Goal: Information Seeking & Learning: Learn about a topic

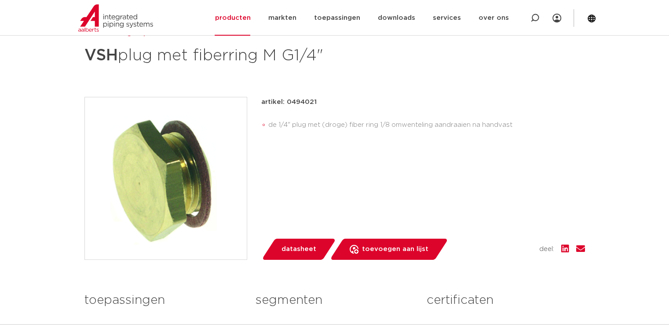
scroll to position [88, 0]
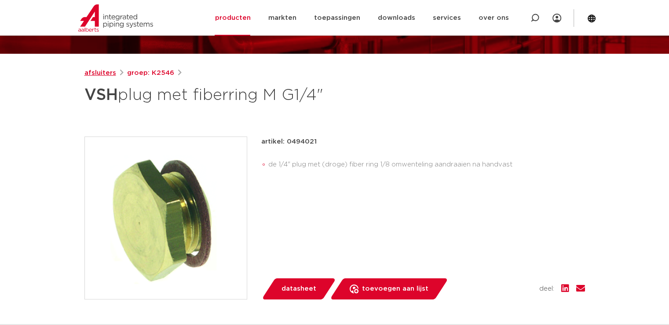
click at [97, 73] on link "afsluiters" at bounding box center [100, 73] width 32 height 11
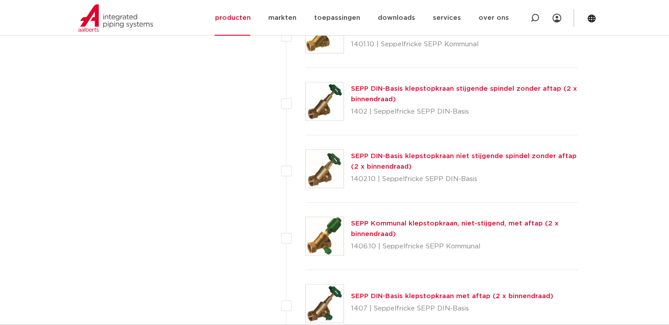
scroll to position [572, 0]
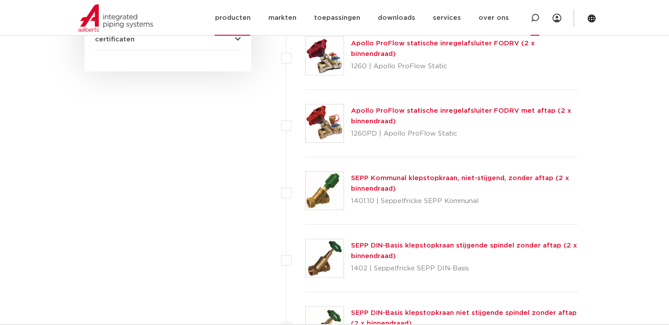
click at [539, 17] on icon at bounding box center [535, 18] width 11 height 11
type input "plug 1/4 rubber"
click button "Zoeken" at bounding box center [0, 0] width 0 height 0
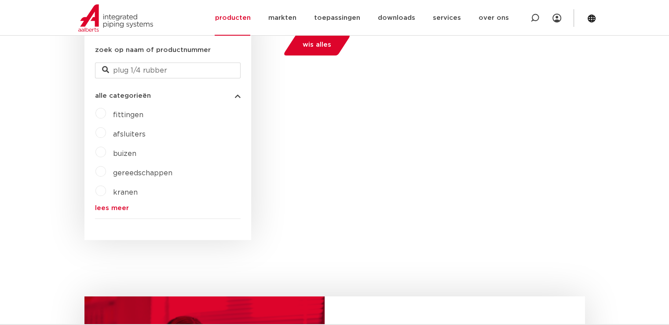
scroll to position [220, 0]
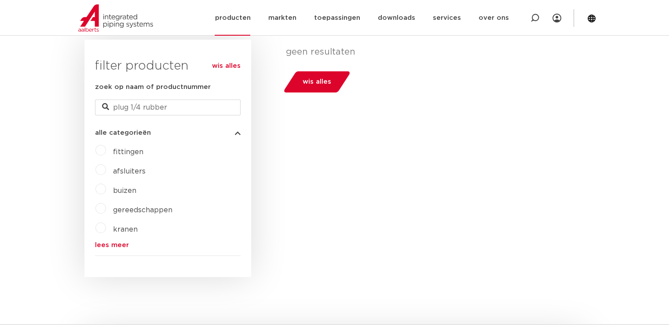
click at [242, 18] on link "producten" at bounding box center [233, 18] width 36 height 36
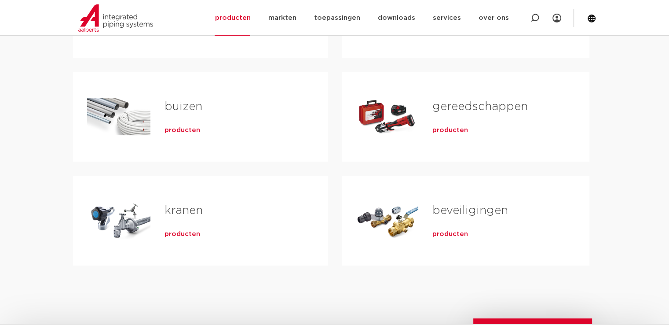
scroll to position [176, 0]
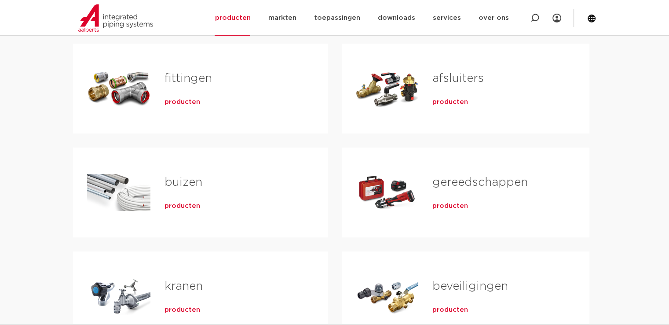
click at [179, 80] on link "fittingen" at bounding box center [189, 78] width 48 height 11
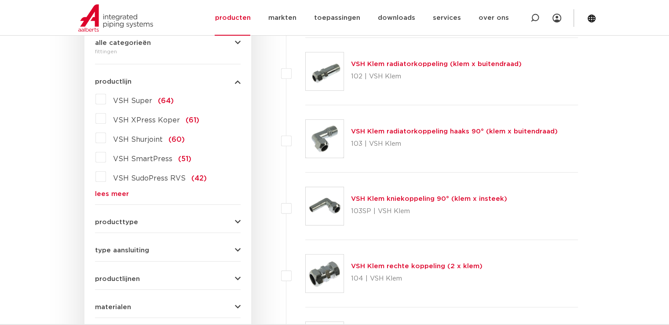
scroll to position [264, 0]
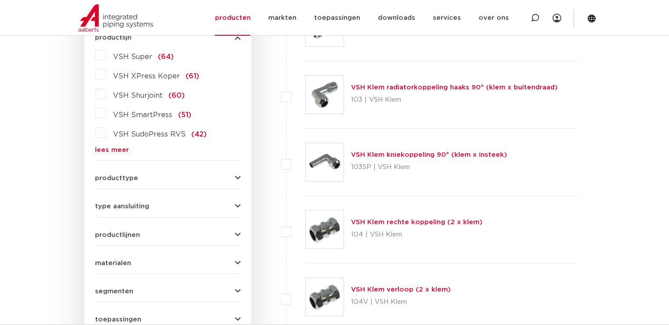
click at [123, 146] on link "lees meer" at bounding box center [168, 149] width 146 height 7
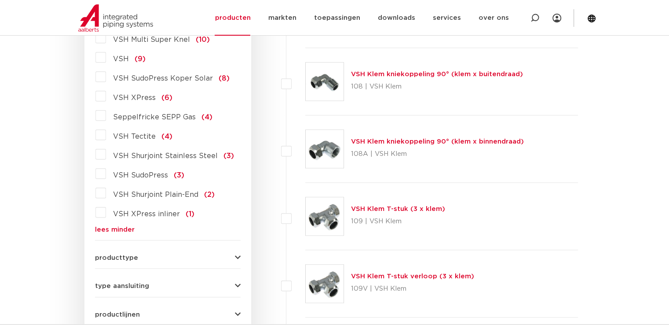
scroll to position [968, 0]
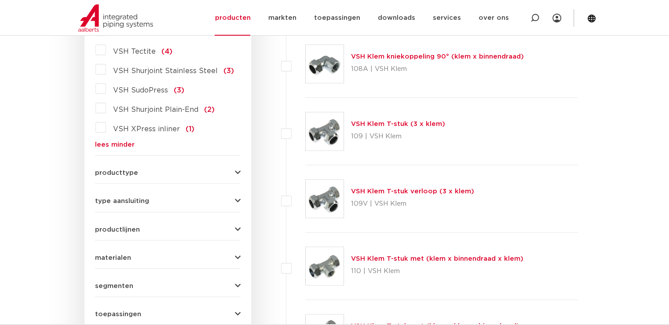
click at [131, 169] on span "producttype" at bounding box center [116, 172] width 43 height 7
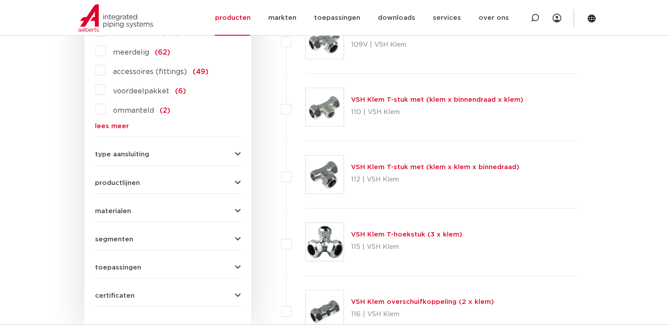
scroll to position [1144, 0]
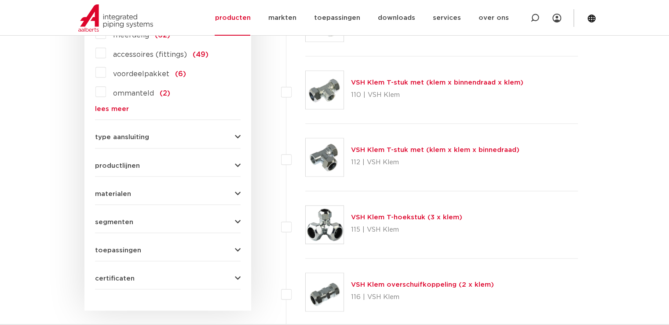
click at [125, 134] on span "type aansluiting" at bounding box center [122, 137] width 54 height 7
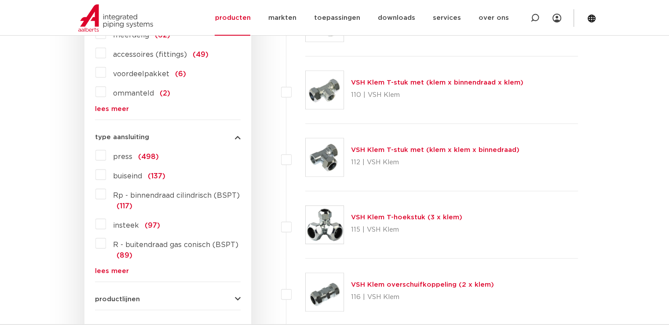
click at [153, 241] on span "R - buitendraad gas conisch (BSPT)" at bounding box center [175, 244] width 125 height 7
click at [0, 0] on input "R - buitendraad gas conisch (BSPT) (89)" at bounding box center [0, 0] width 0 height 0
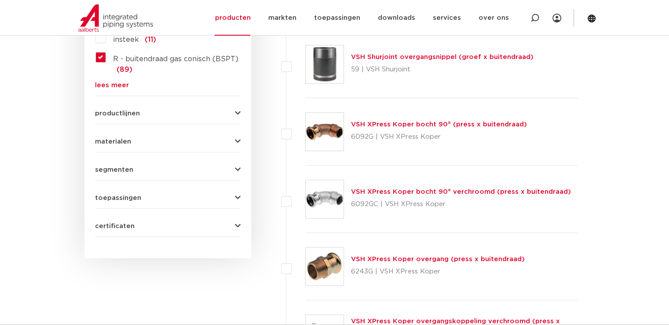
scroll to position [616, 0]
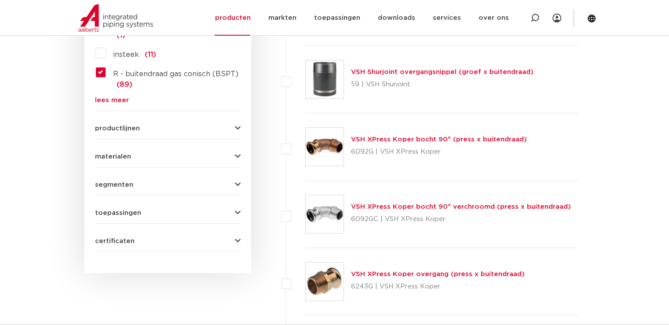
click at [115, 212] on span "toepassingen" at bounding box center [118, 212] width 46 height 7
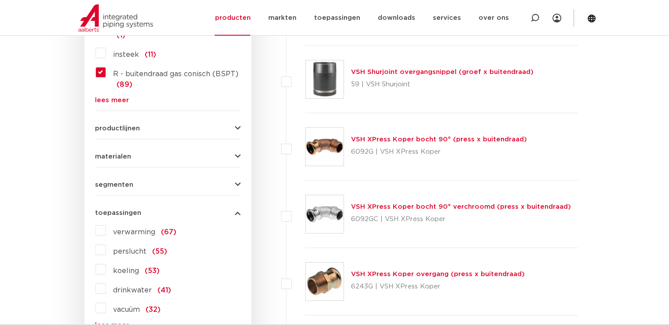
scroll to position [660, 0]
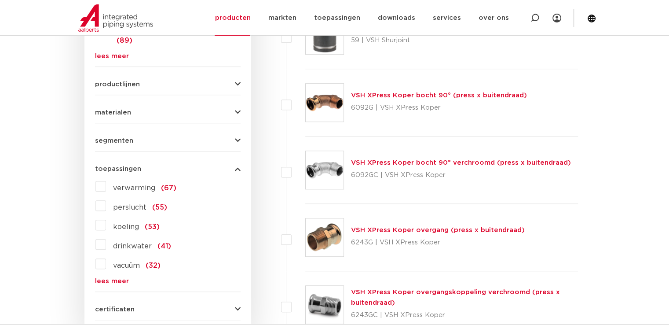
click at [128, 243] on span "drinkwater" at bounding box center [132, 245] width 39 height 7
click at [0, 0] on input "drinkwater (41)" at bounding box center [0, 0] width 0 height 0
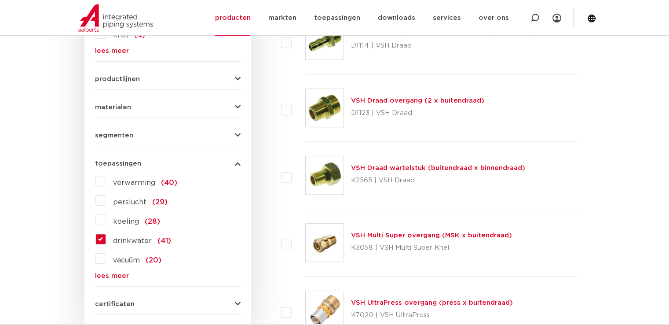
scroll to position [660, 0]
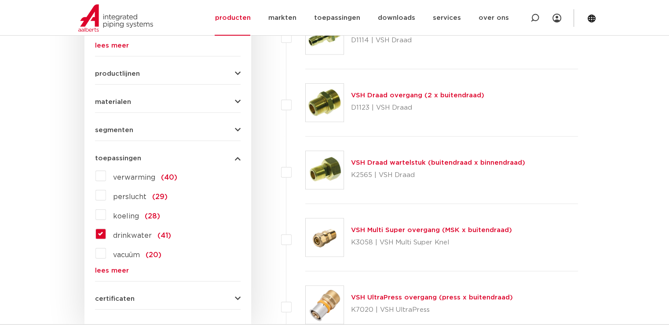
click at [128, 71] on span "productlijnen" at bounding box center [117, 73] width 45 height 7
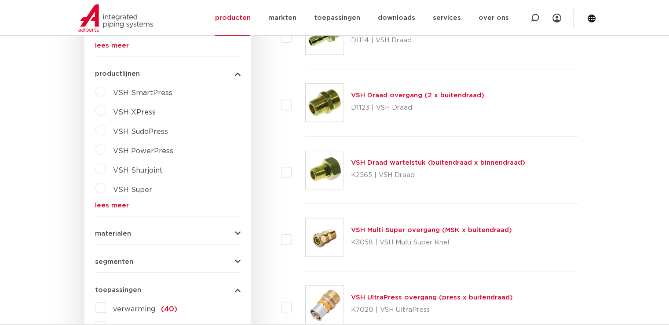
click at [128, 71] on span "productlijnen" at bounding box center [117, 73] width 45 height 7
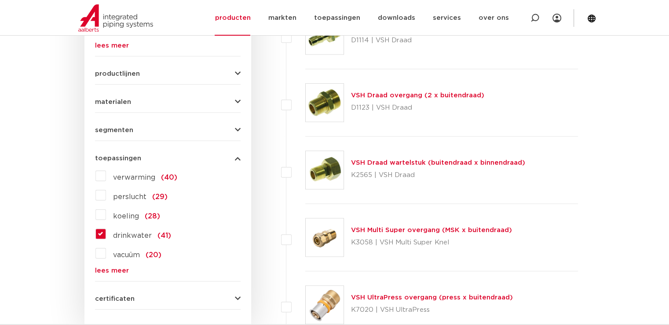
click at [107, 99] on span "materialen" at bounding box center [113, 102] width 36 height 7
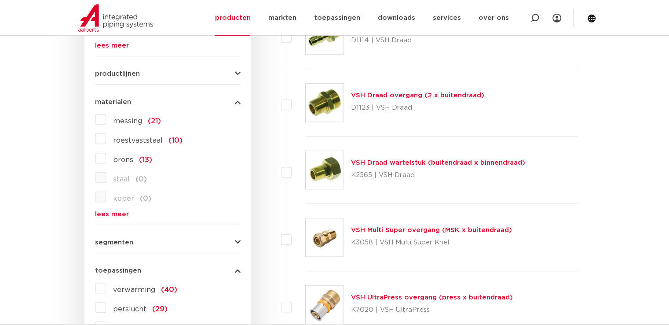
click at [114, 120] on span "messing" at bounding box center [127, 120] width 29 height 7
click at [0, 0] on input "messing (21)" at bounding box center [0, 0] width 0 height 0
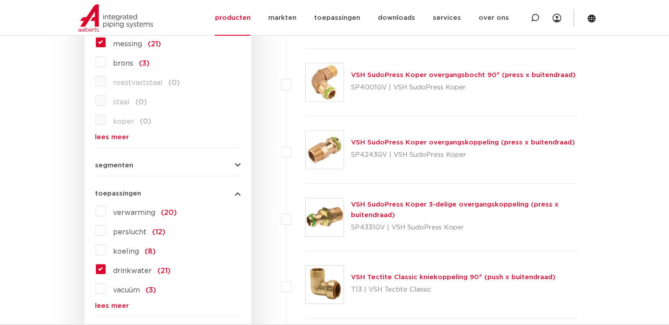
scroll to position [748, 0]
click at [118, 166] on span "segmenten" at bounding box center [114, 164] width 38 height 7
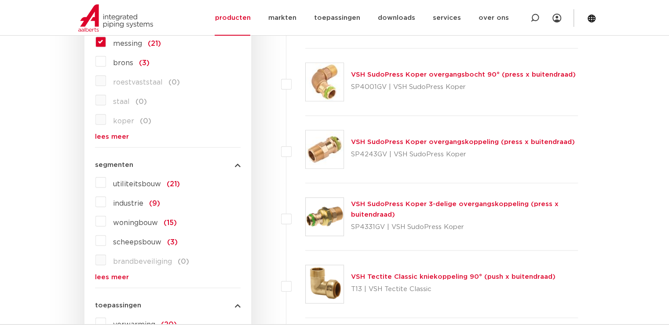
click at [118, 164] on span "segmenten" at bounding box center [114, 164] width 38 height 7
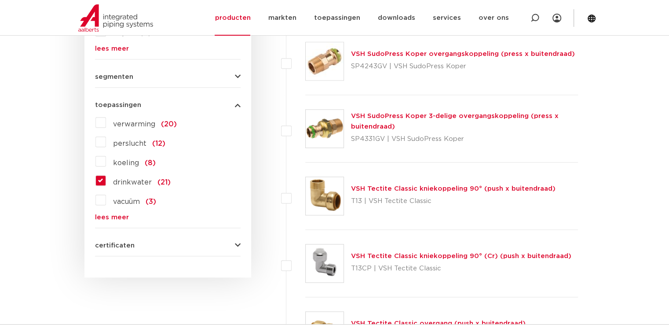
scroll to position [880, 0]
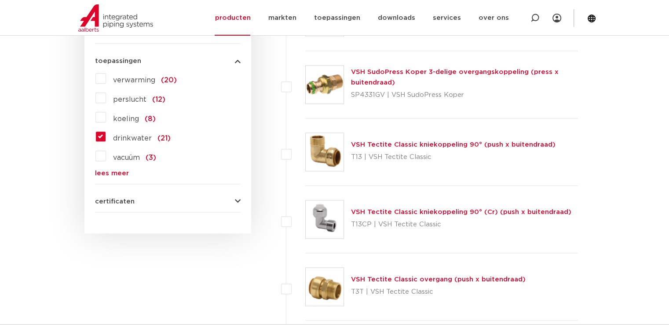
click at [120, 200] on span "certificaten" at bounding box center [115, 201] width 40 height 7
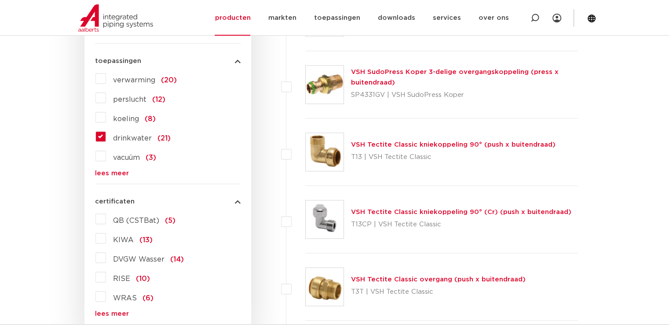
click at [121, 236] on span "KIWA" at bounding box center [123, 239] width 21 height 7
click at [0, 0] on input "KIWA (13)" at bounding box center [0, 0] width 0 height 0
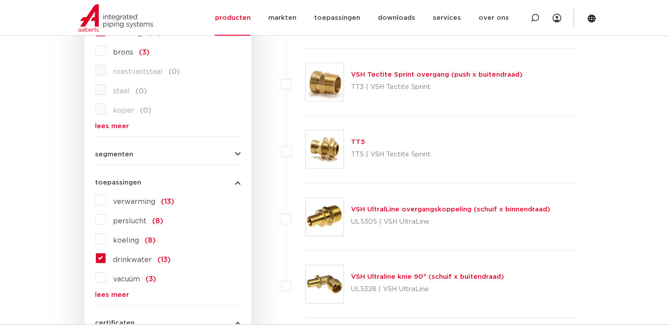
scroll to position [968, 0]
